Goal: Find specific page/section: Find specific page/section

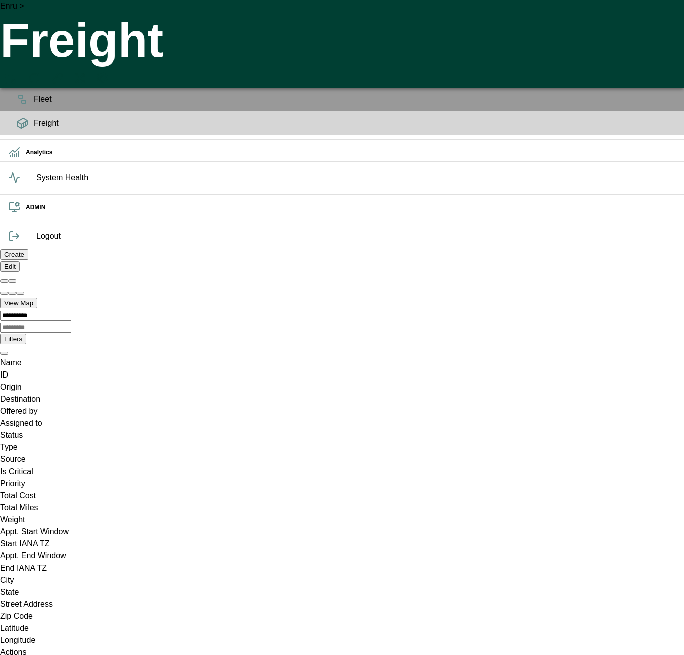
scroll to position [0, 3182]
